Goal: Transaction & Acquisition: Purchase product/service

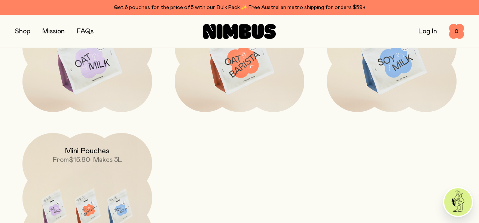
scroll to position [2163, 0]
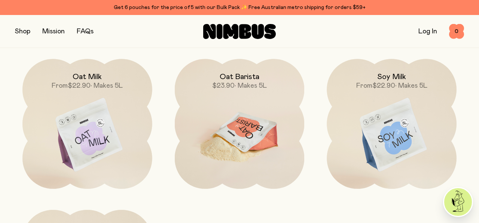
click at [243, 77] on h2 "Oat Barista" at bounding box center [240, 76] width 40 height 9
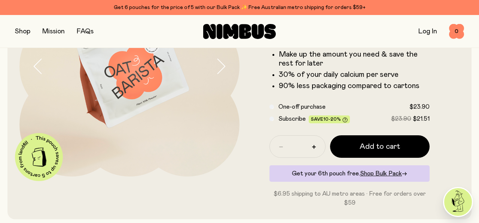
scroll to position [119, 0]
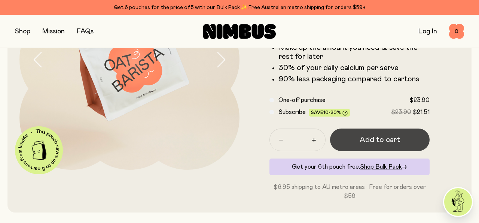
click at [379, 141] on span "Add to cart" at bounding box center [380, 139] width 40 height 10
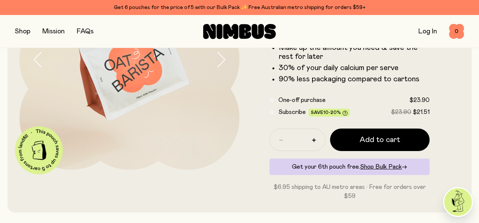
scroll to position [0, 0]
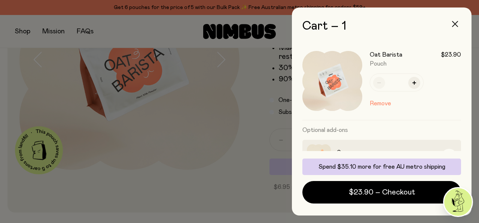
click at [455, 23] on icon "button" at bounding box center [455, 24] width 6 height 6
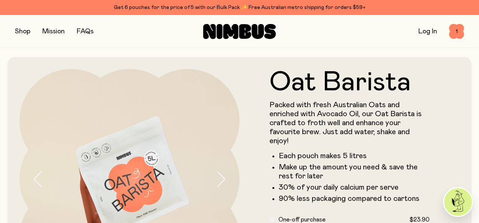
click at [26, 30] on button "button" at bounding box center [22, 31] width 15 height 10
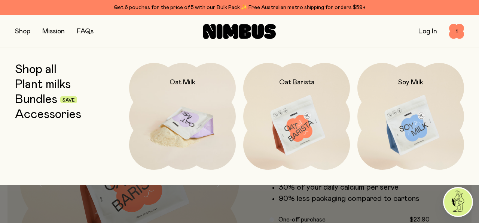
click at [181, 82] on h2 "Oat Milk" at bounding box center [182, 82] width 26 height 9
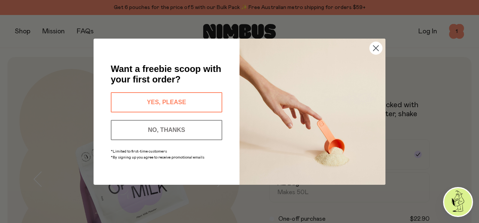
click at [168, 103] on button "YES, PLEASE" at bounding box center [167, 102] width 112 height 20
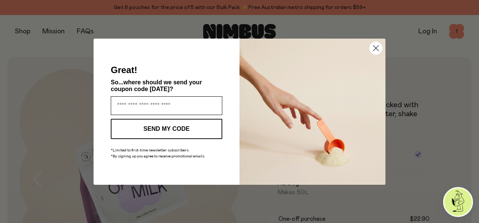
click at [141, 103] on input "Enter your email address" at bounding box center [167, 105] width 112 height 19
type input "**********"
click at [172, 130] on button "SEND MY CODE" at bounding box center [167, 129] width 112 height 20
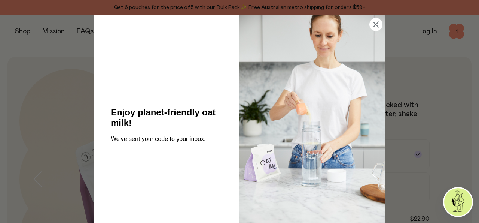
click at [376, 24] on circle "Close dialog" at bounding box center [376, 24] width 12 height 12
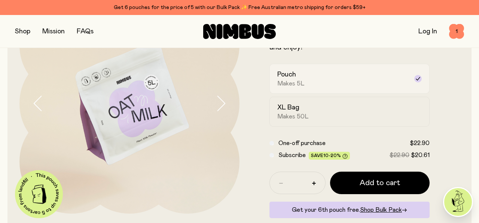
scroll to position [85, 0]
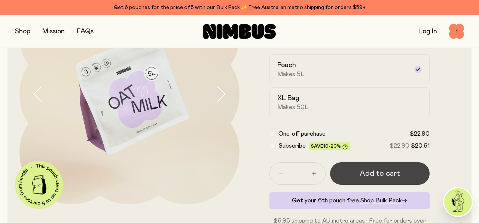
click at [382, 172] on span "Add to cart" at bounding box center [380, 173] width 40 height 10
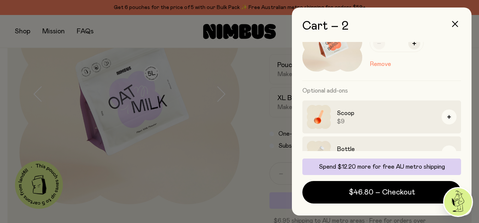
scroll to position [179, 0]
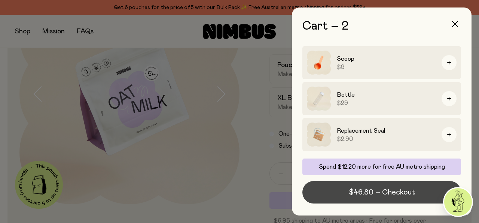
click at [394, 196] on span "$46.80 – Checkout" at bounding box center [382, 192] width 66 height 10
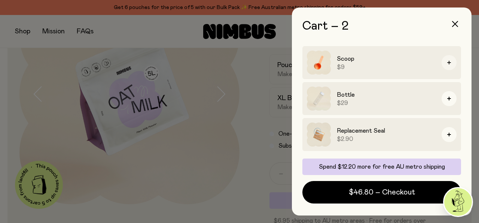
click at [451, 63] on button "button" at bounding box center [449, 62] width 15 height 15
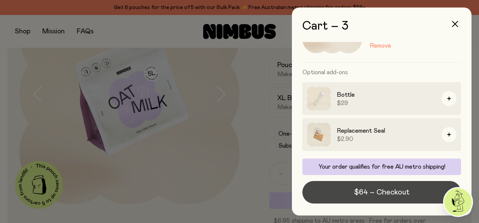
click at [398, 193] on span "$64 – Checkout" at bounding box center [381, 192] width 55 height 10
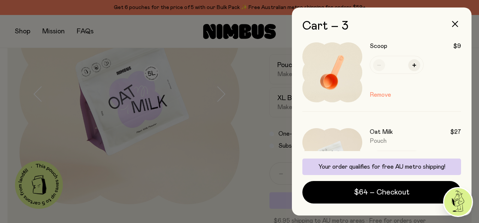
scroll to position [7, 0]
click at [383, 95] on button "Remove" at bounding box center [380, 95] width 21 height 9
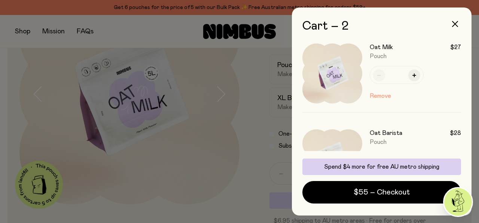
click at [383, 95] on button "Remove" at bounding box center [380, 95] width 21 height 9
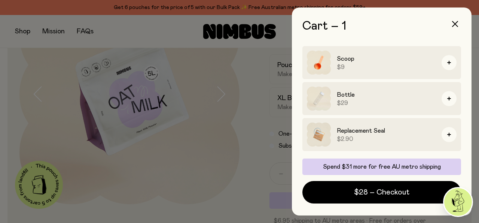
scroll to position [0, 0]
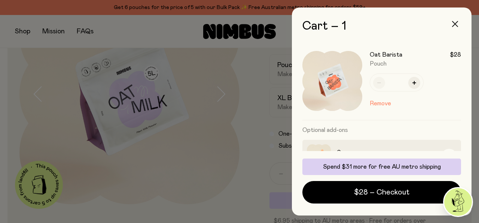
click at [457, 21] on icon "button" at bounding box center [455, 24] width 6 height 6
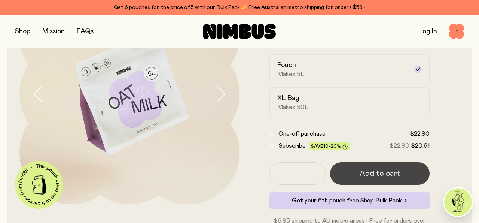
click at [371, 172] on span "Add to cart" at bounding box center [380, 173] width 40 height 10
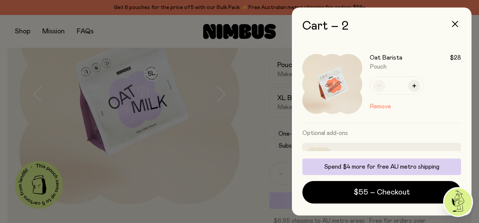
scroll to position [83, 0]
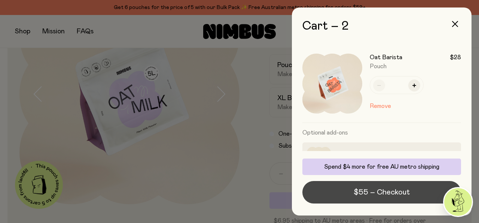
click at [383, 193] on span "$55 – Checkout" at bounding box center [382, 192] width 56 height 10
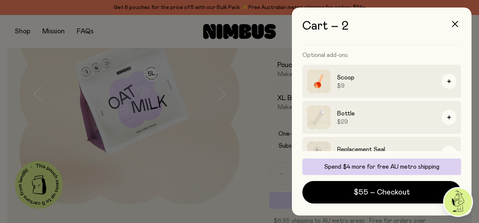
scroll to position [179, 0]
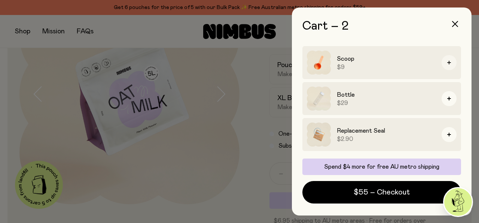
click at [450, 62] on icon "button" at bounding box center [449, 63] width 4 height 4
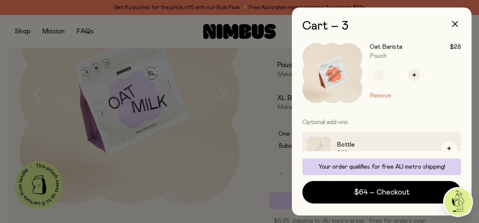
scroll to position [229, 0]
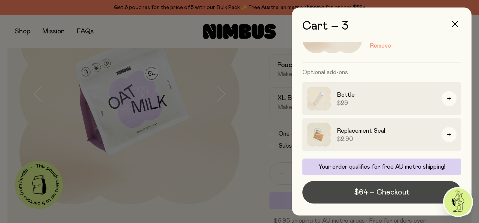
click at [396, 192] on span "$64 – Checkout" at bounding box center [381, 192] width 55 height 10
